Goal: Find specific page/section: Find specific page/section

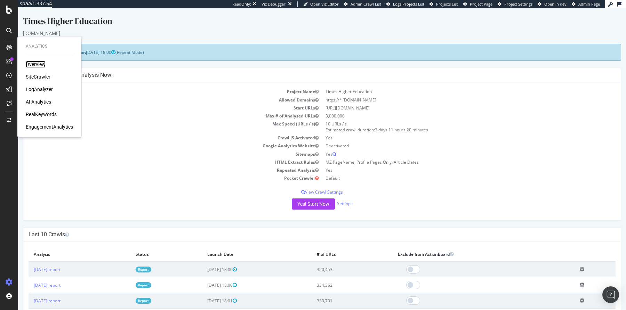
click at [32, 65] on div "Overview" at bounding box center [36, 64] width 20 height 7
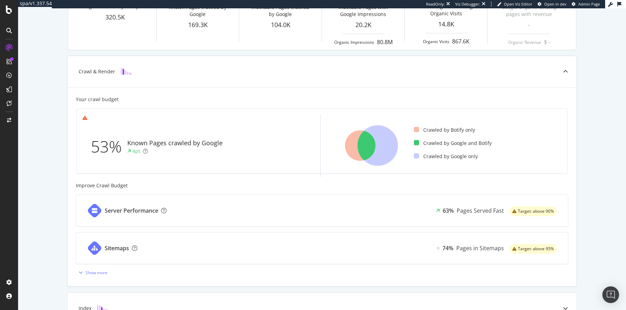
scroll to position [124, 0]
